Goal: Check status: Check status

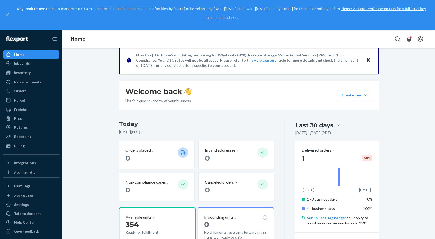
scroll to position [54, 0]
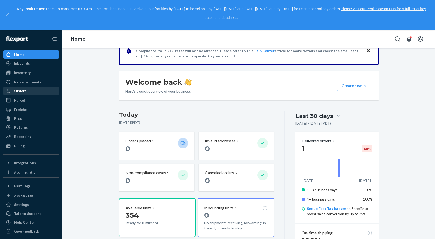
click at [22, 89] on div "Orders" at bounding box center [20, 90] width 12 height 5
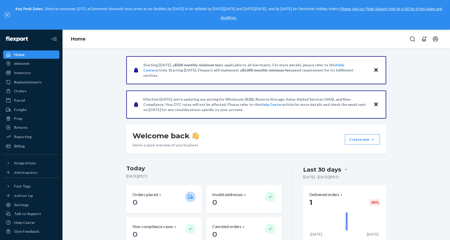
click at [7, 15] on icon "close," at bounding box center [7, 14] width 3 height 3
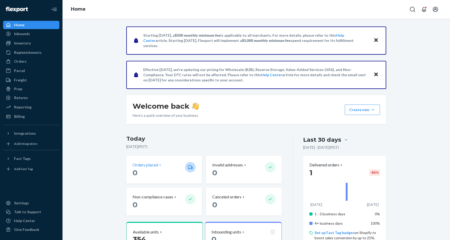
click at [154, 165] on p "Orders placed" at bounding box center [145, 165] width 26 height 6
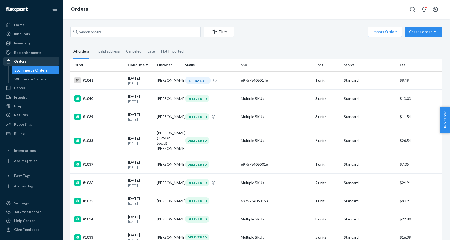
click at [23, 60] on div "Orders" at bounding box center [20, 61] width 12 height 5
click at [24, 78] on div "Wholesale Orders" at bounding box center [30, 79] width 32 height 5
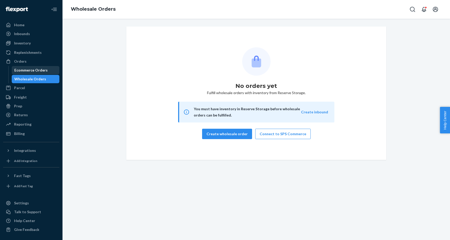
click at [23, 72] on div "Ecommerce Orders" at bounding box center [30, 70] width 33 height 5
